Goal: Information Seeking & Learning: Get advice/opinions

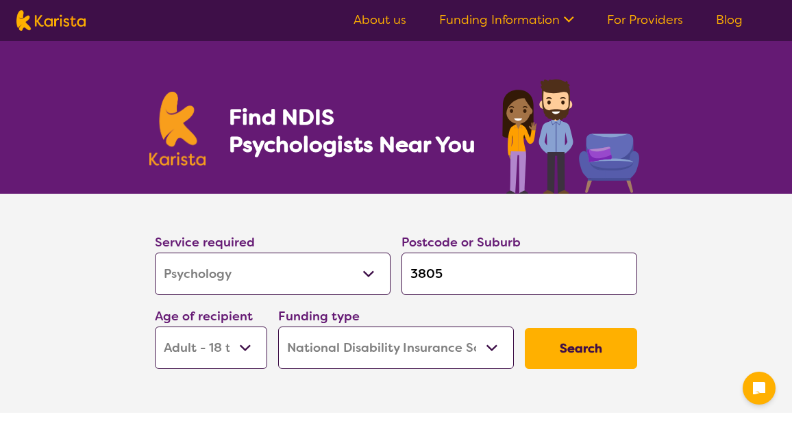
select select "Psychology"
select select "AD"
select select "NDIS"
select select "Psychology"
select select "AD"
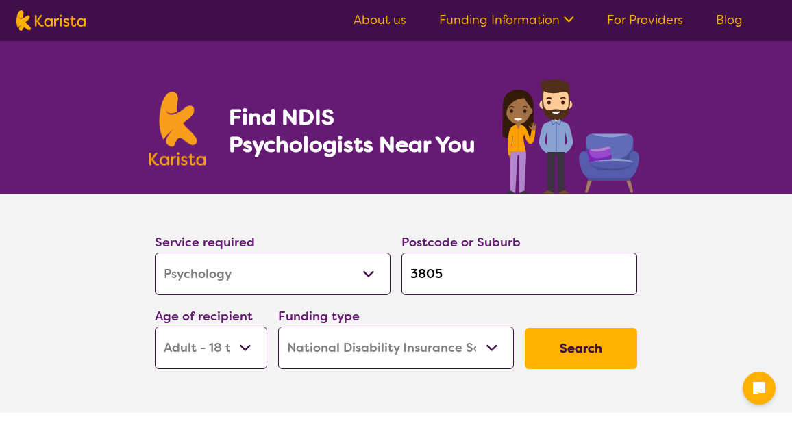
select select "NDIS"
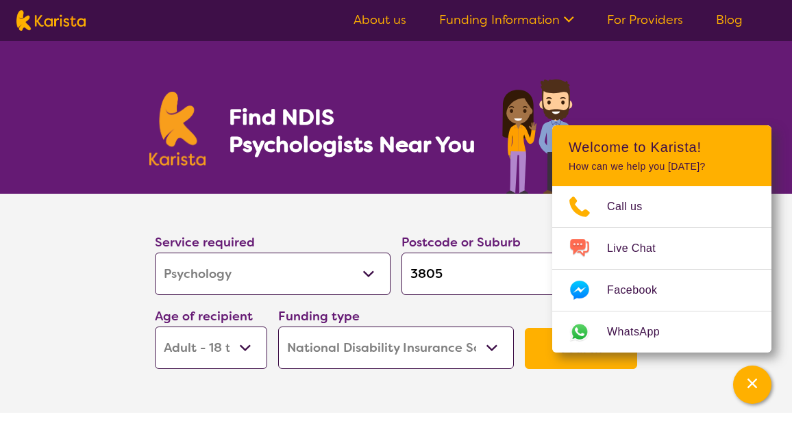
click at [542, 355] on button "Search" at bounding box center [580, 348] width 112 height 41
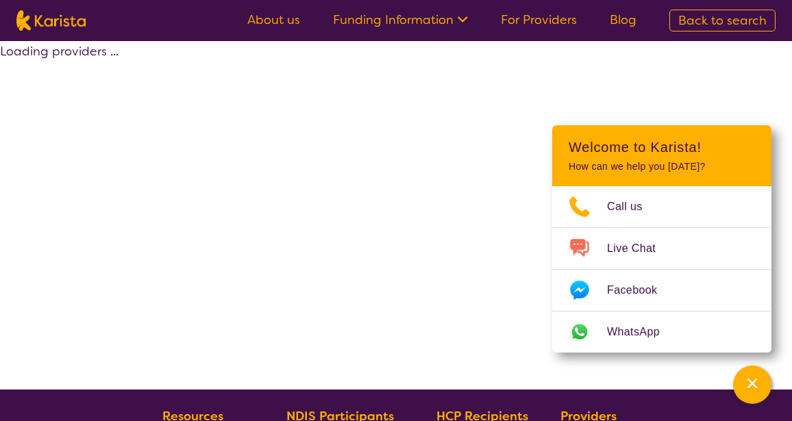
select select "by_score"
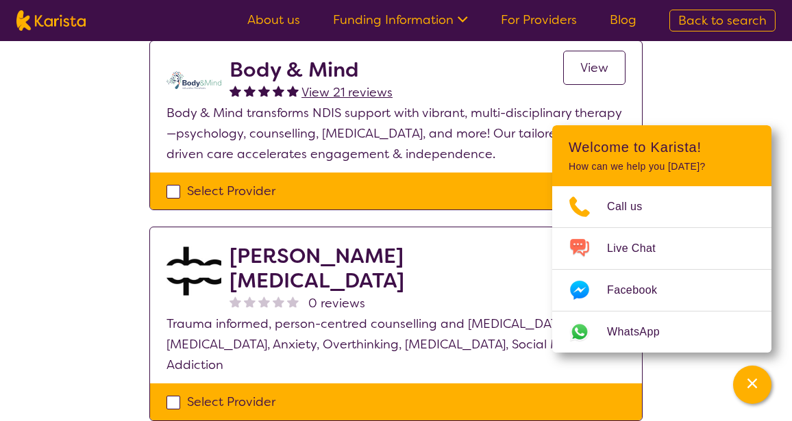
scroll to position [548, 0]
click at [605, 71] on span "View" at bounding box center [594, 68] width 28 height 16
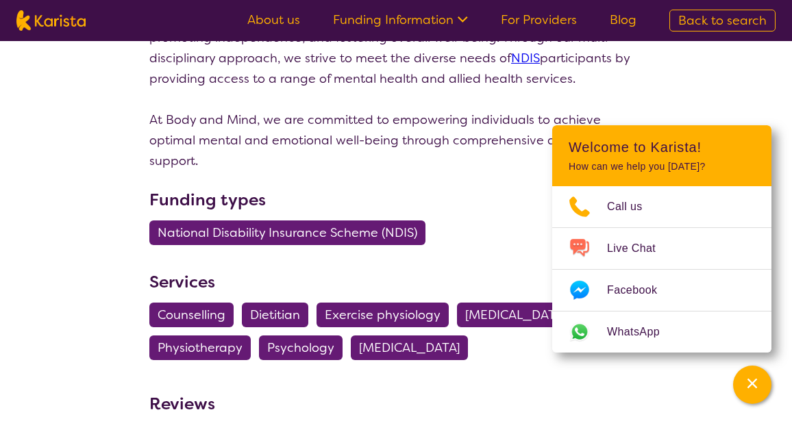
scroll to position [1405, 0]
